Goal: Information Seeking & Learning: Compare options

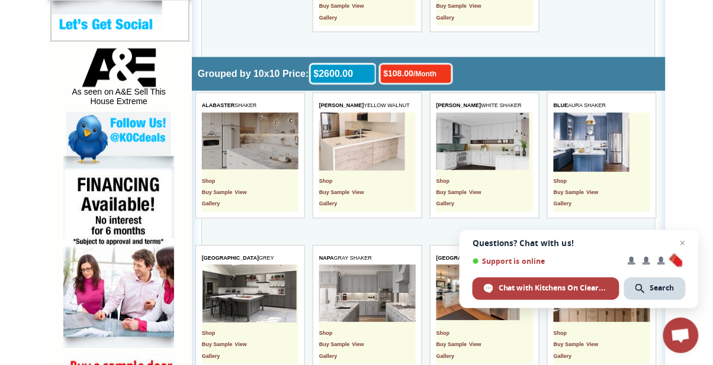
scroll to position [589, 0]
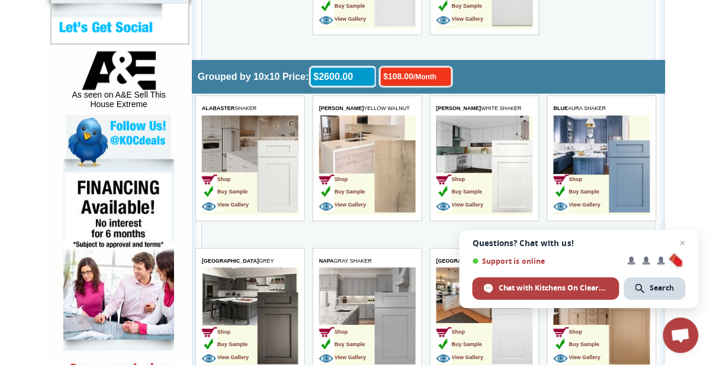
click at [263, 158] on img at bounding box center [277, 177] width 41 height 72
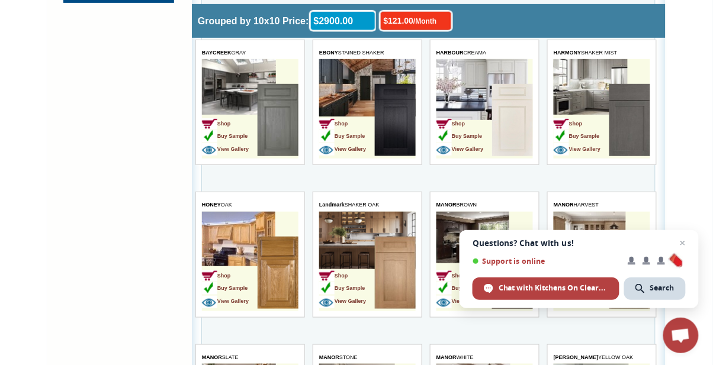
scroll to position [1145, 0]
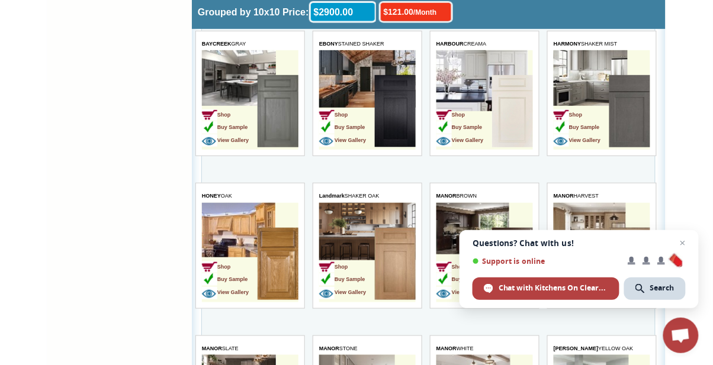
click at [484, 108] on td "Shop Buy Sample View Gallery" at bounding box center [464, 113] width 56 height 75
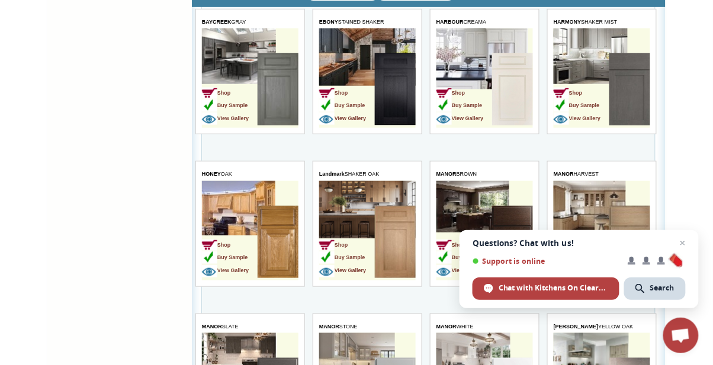
scroll to position [1183, 0]
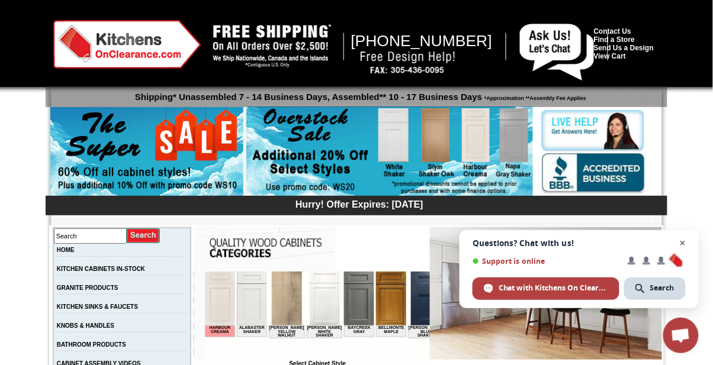
click at [683, 243] on span "Open chat" at bounding box center [683, 243] width 15 height 15
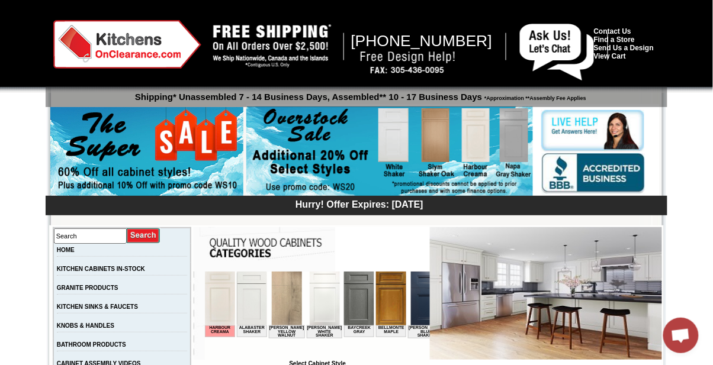
click at [569, 300] on img at bounding box center [546, 293] width 232 height 133
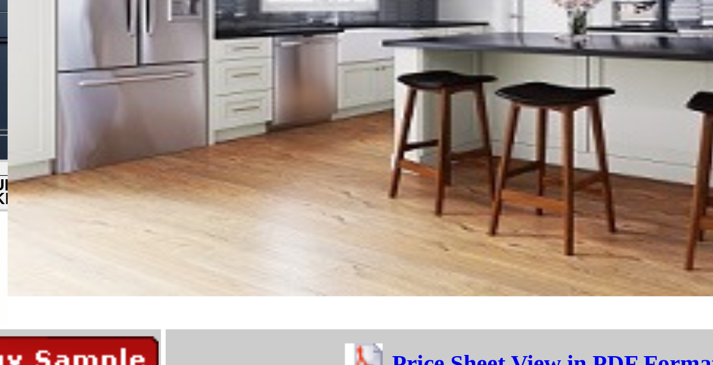
scroll to position [74, 0]
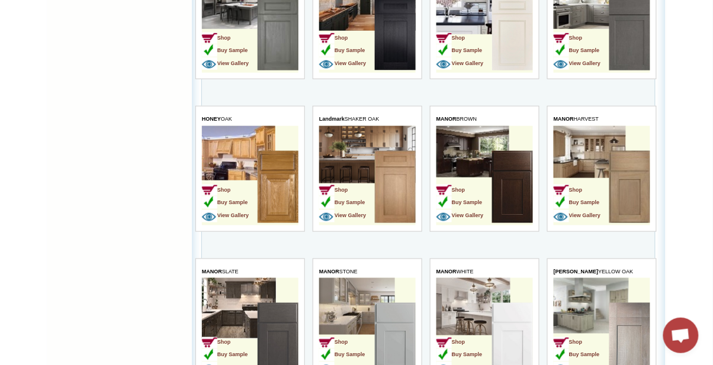
scroll to position [1239, 0]
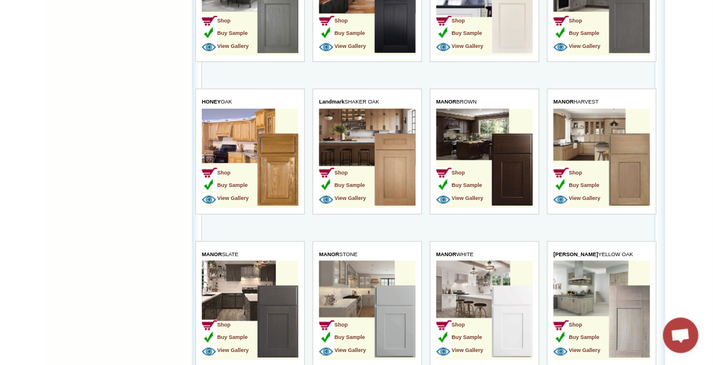
click at [361, 300] on td "Shop Buy Sample View Gallery" at bounding box center [347, 324] width 56 height 75
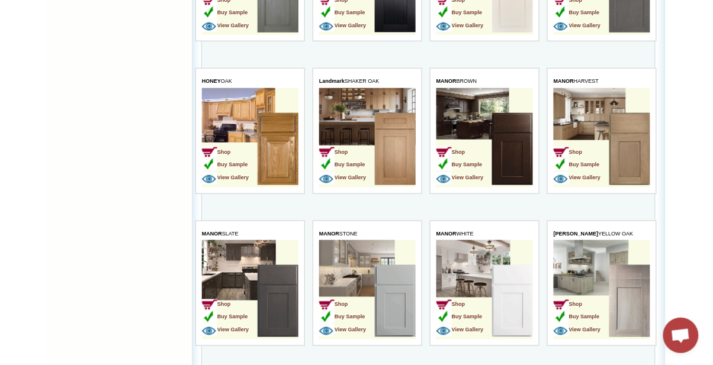
scroll to position [1277, 0]
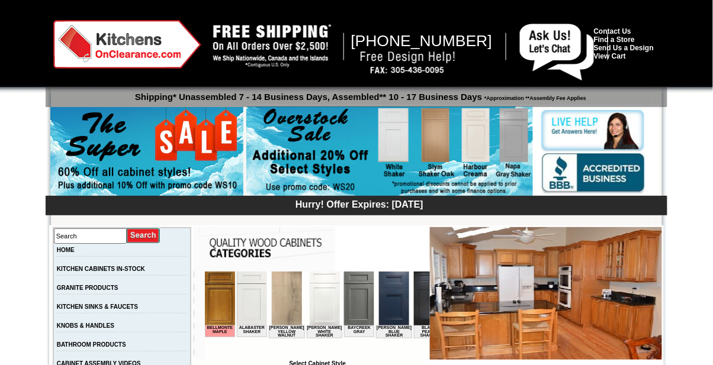
click at [559, 294] on img at bounding box center [546, 293] width 232 height 133
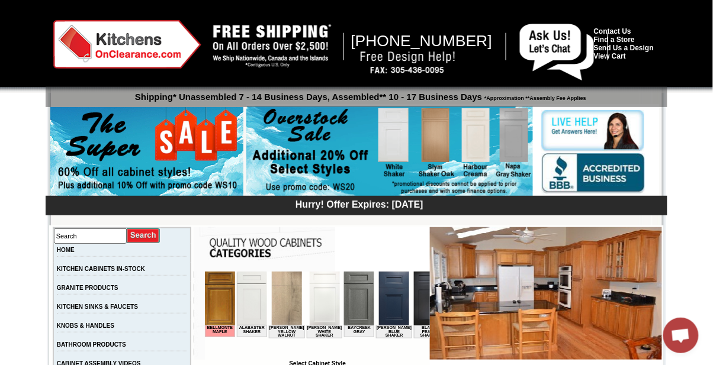
click at [536, 308] on img at bounding box center [546, 293] width 232 height 133
click at [256, 304] on img at bounding box center [252, 298] width 30 height 54
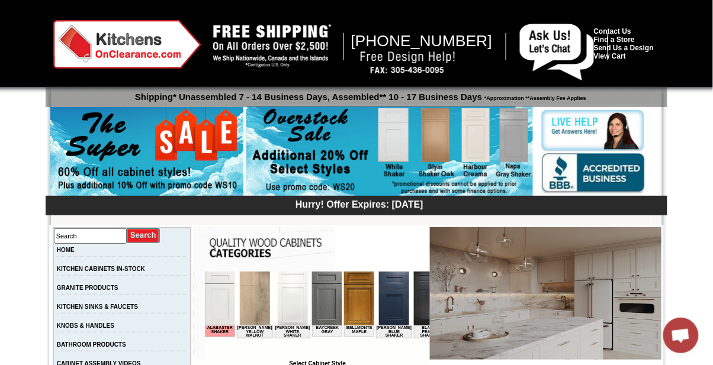
click at [314, 298] on img at bounding box center [327, 298] width 30 height 54
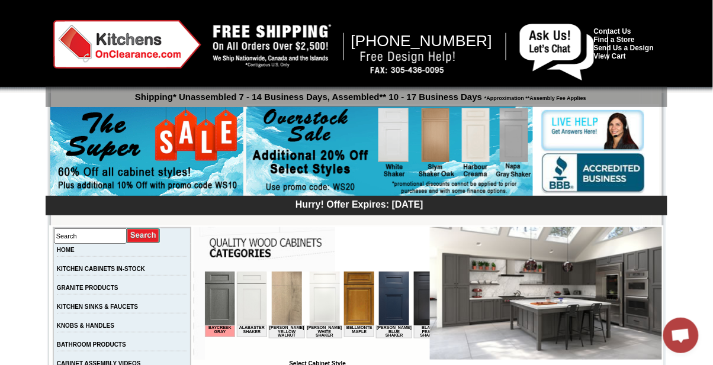
click at [382, 298] on img at bounding box center [394, 298] width 30 height 54
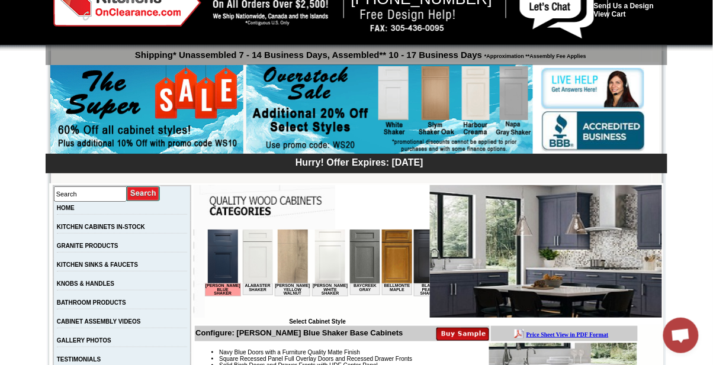
scroll to position [38, 0]
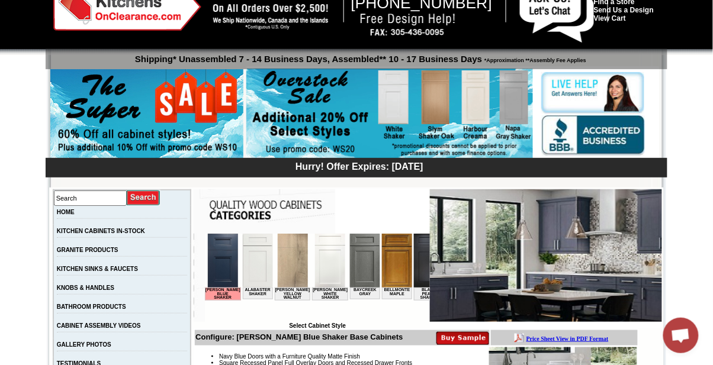
click at [558, 265] on img at bounding box center [546, 255] width 232 height 133
click at [603, 258] on img at bounding box center [546, 255] width 232 height 133
click at [557, 283] on img at bounding box center [546, 255] width 232 height 133
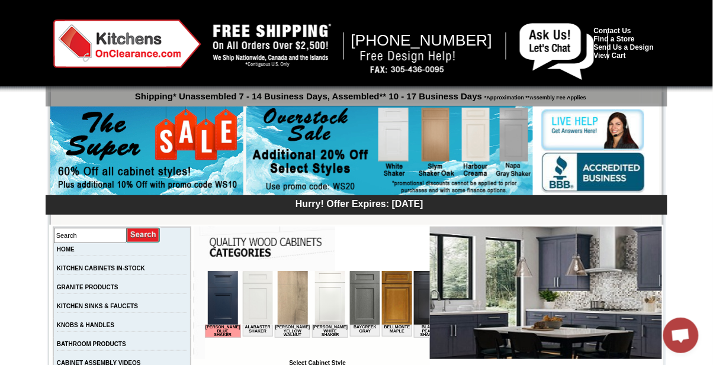
scroll to position [0, 0]
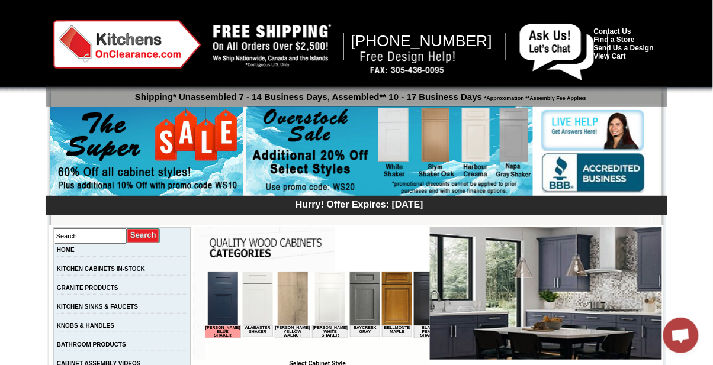
click at [561, 291] on img at bounding box center [546, 293] width 232 height 133
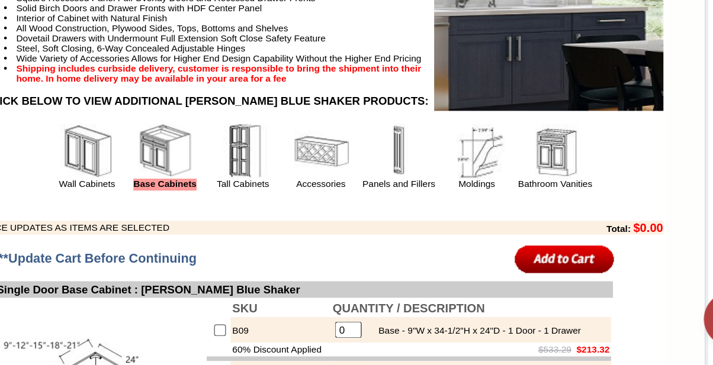
scroll to position [273, 0]
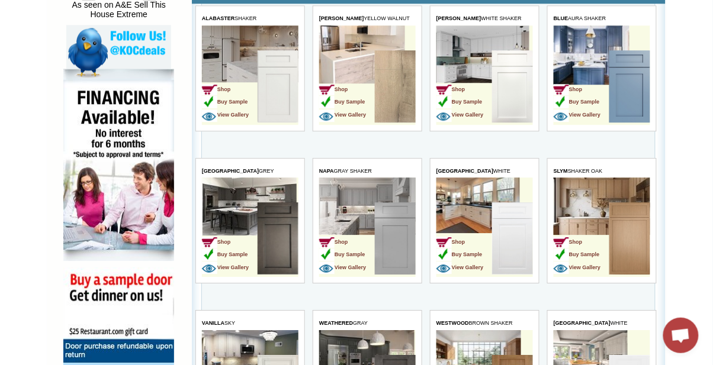
scroll to position [677, 0]
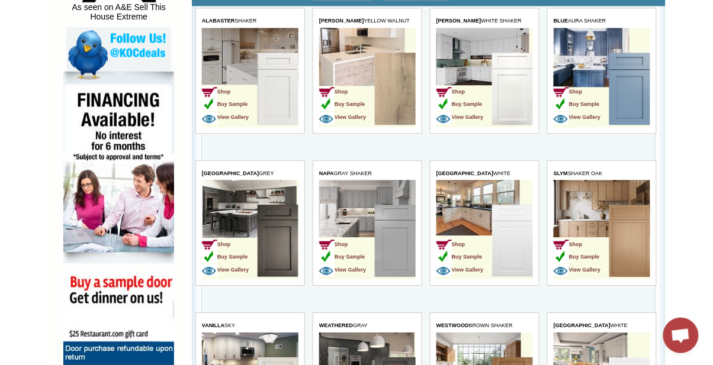
click at [615, 231] on img at bounding box center [629, 241] width 41 height 72
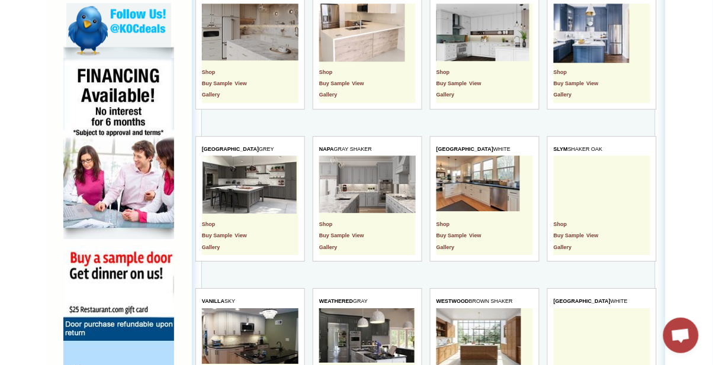
scroll to position [700, 0]
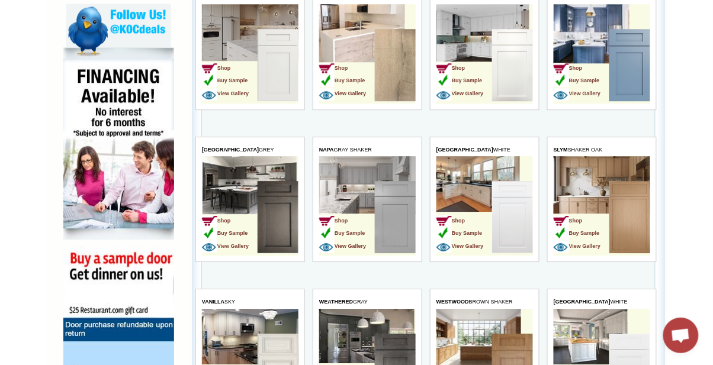
click at [474, 194] on td "Shop Buy Sample View Gallery" at bounding box center [464, 219] width 56 height 75
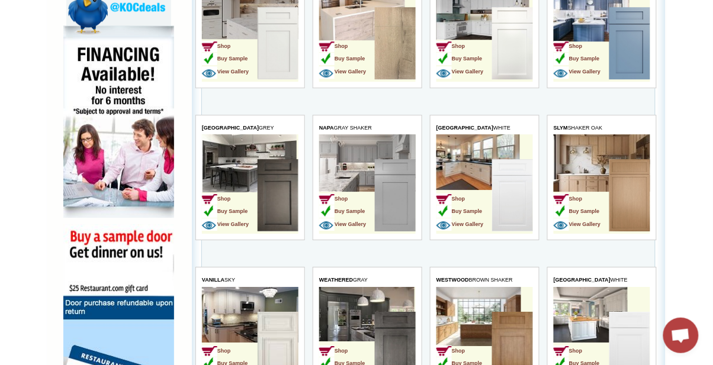
scroll to position [738, 0]
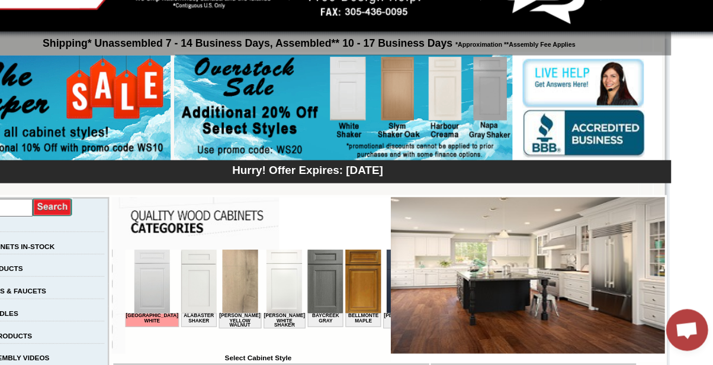
scroll to position [4, 0]
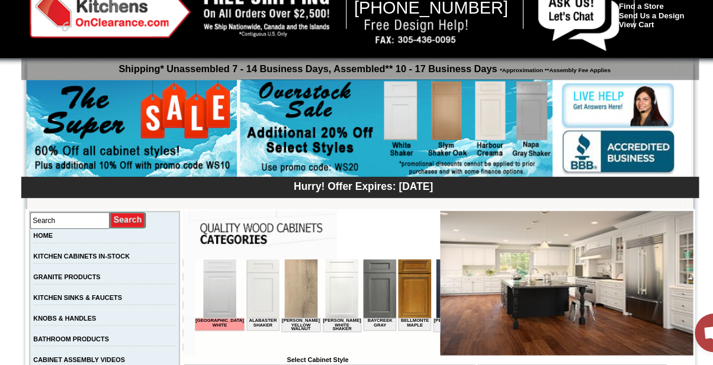
click at [381, 300] on img at bounding box center [396, 286] width 30 height 54
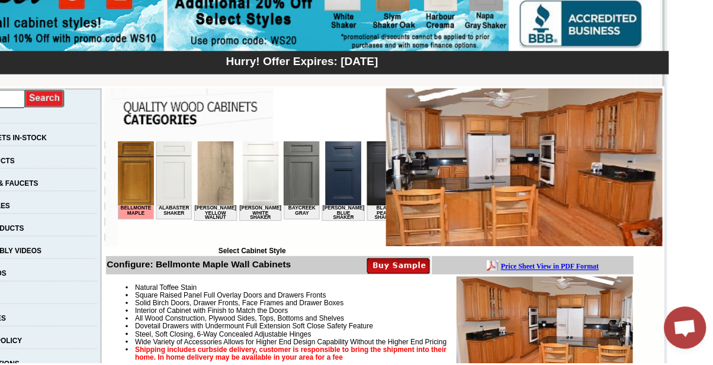
scroll to position [105, 0]
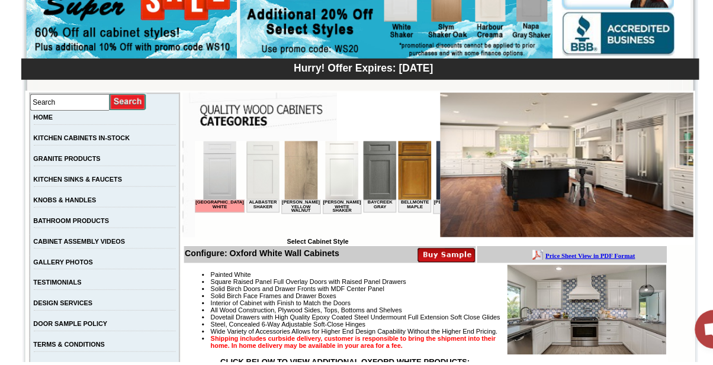
scroll to position [122, 0]
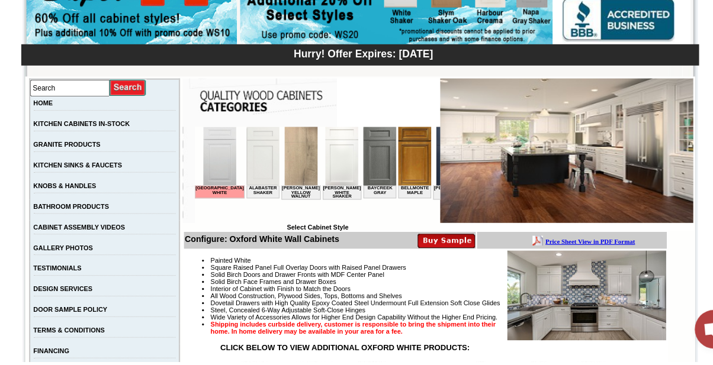
click at [580, 301] on img at bounding box center [564, 304] width 146 height 82
click at [565, 307] on img at bounding box center [564, 304] width 146 height 82
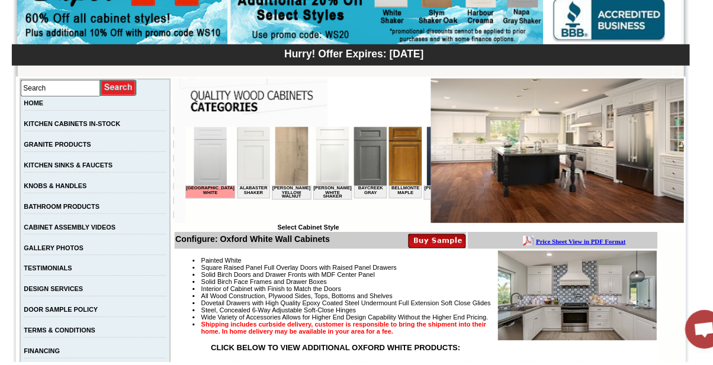
click at [557, 308] on img at bounding box center [564, 304] width 146 height 82
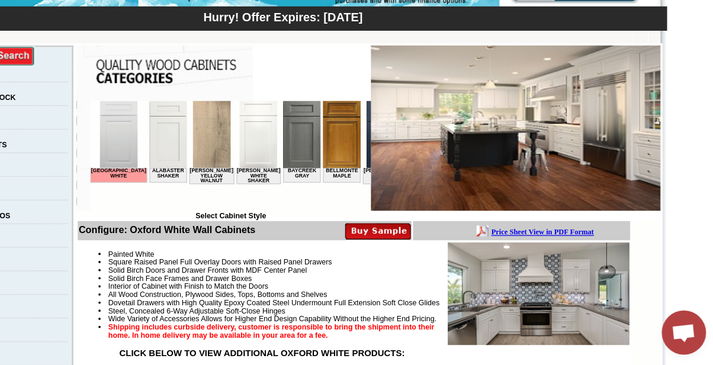
click at [580, 201] on img at bounding box center [546, 171] width 232 height 133
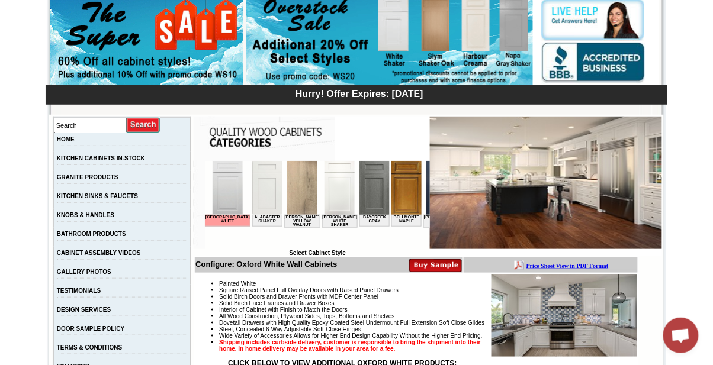
scroll to position [0, 0]
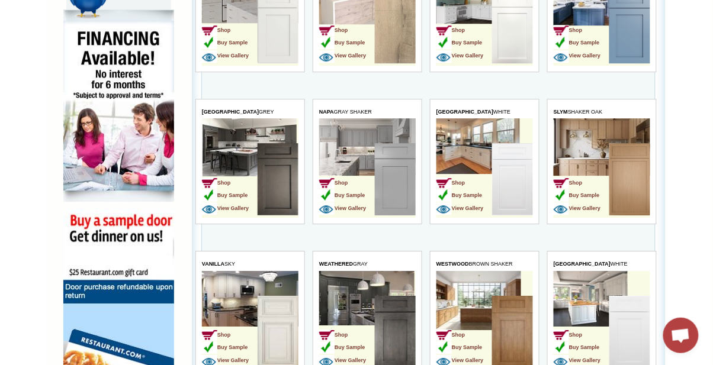
click at [359, 311] on td "Shop Buy Sample View Gallery" at bounding box center [347, 334] width 56 height 75
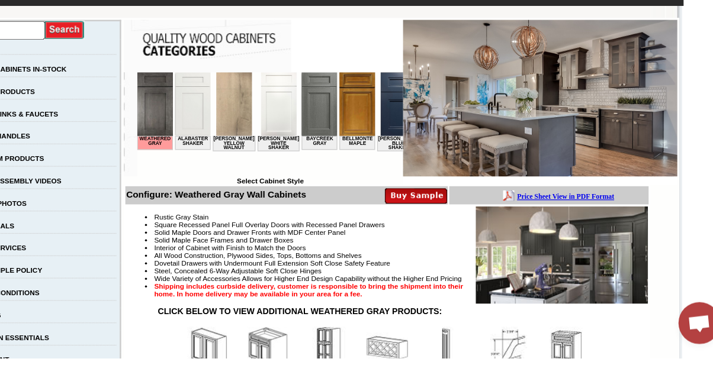
scroll to position [150, 0]
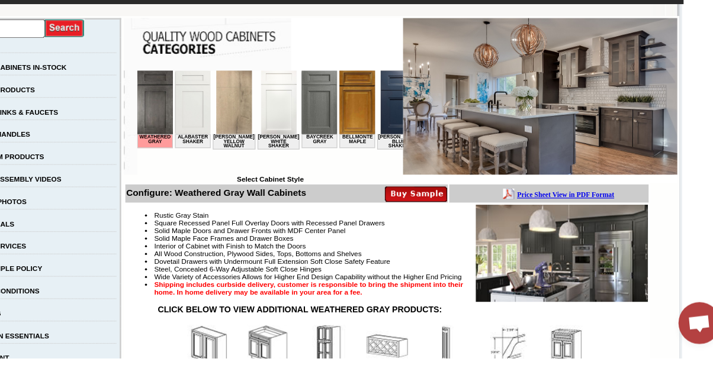
click at [578, 276] on img at bounding box center [564, 277] width 146 height 82
click at [573, 276] on img at bounding box center [564, 277] width 146 height 82
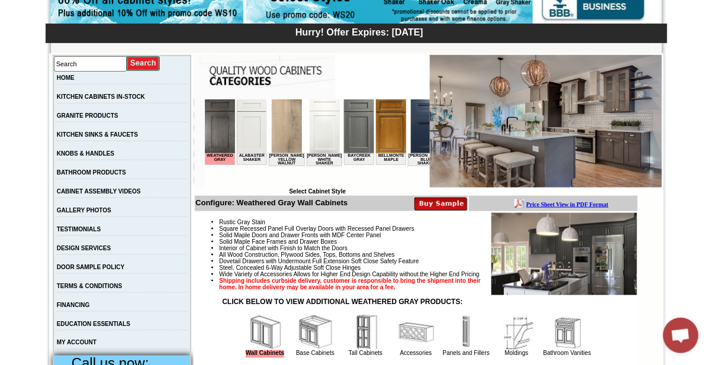
scroll to position [188, 0]
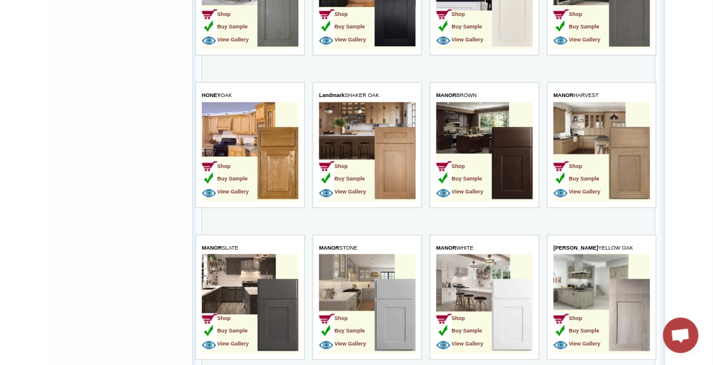
scroll to position [1249, 0]
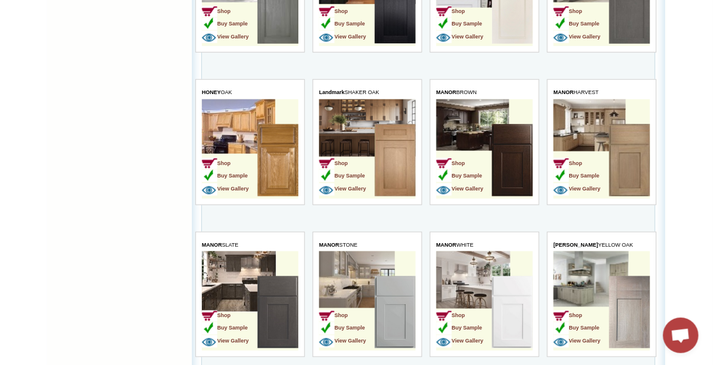
click at [473, 274] on td "Shop Buy Sample View Gallery" at bounding box center [484, 301] width 97 height 99
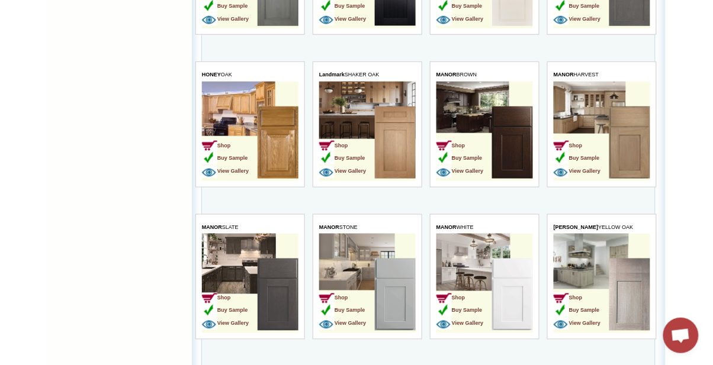
scroll to position [1286, 0]
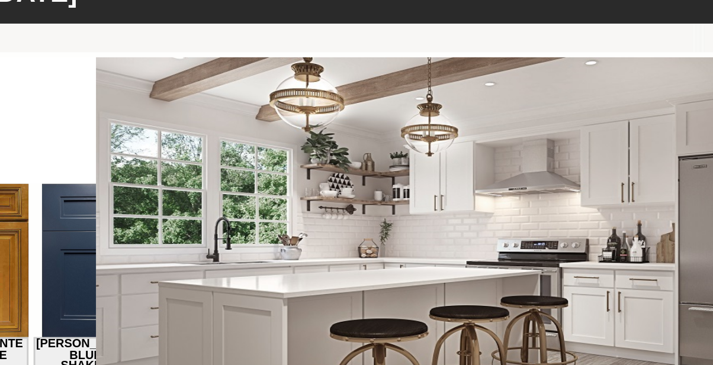
scroll to position [4, 0]
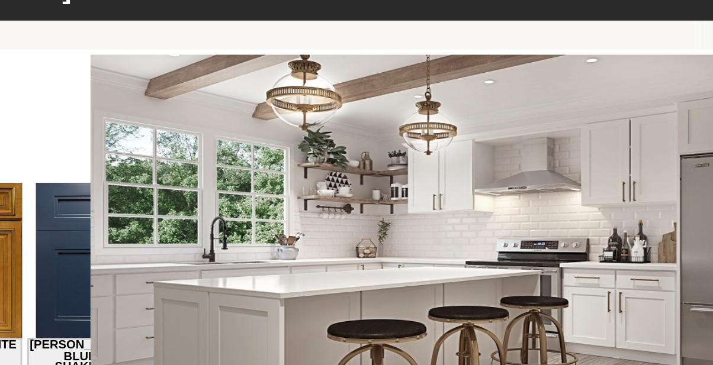
click at [594, 269] on img at bounding box center [546, 290] width 232 height 133
click at [609, 318] on img at bounding box center [546, 290] width 232 height 133
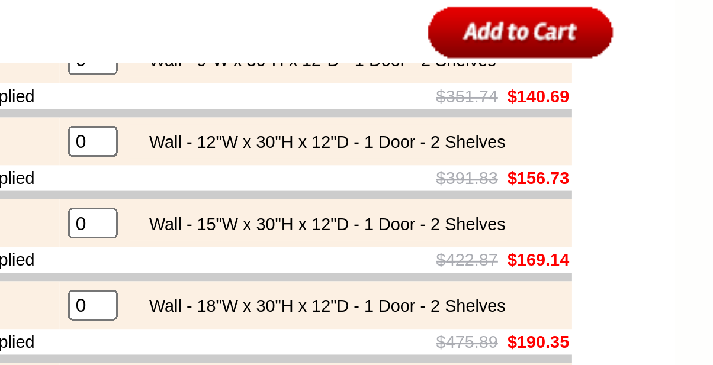
scroll to position [561, 0]
